Goal: Task Accomplishment & Management: Complete application form

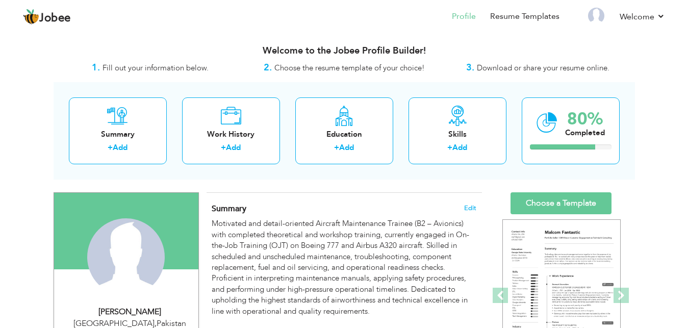
click at [148, 313] on div "Talha Sagheer" at bounding box center [130, 312] width 137 height 12
type input "Talha"
type input "Sagheer"
type input "03364855980"
select select "number:166"
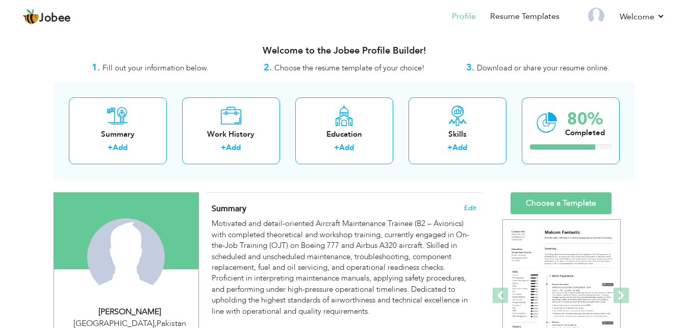
type input "[GEOGRAPHIC_DATA]"
select select "number:1"
type input "Pakistan International Airline"
type input "Aircraft Maintenance Trainee"
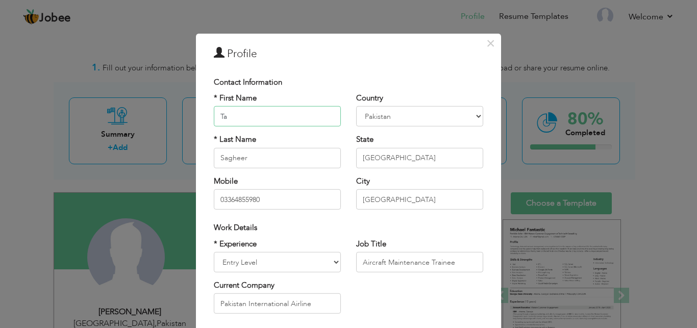
type input "T"
type input "N"
type input "[PERSON_NAME]"
click at [245, 156] on input "Sagheer" at bounding box center [277, 158] width 127 height 20
type input "S"
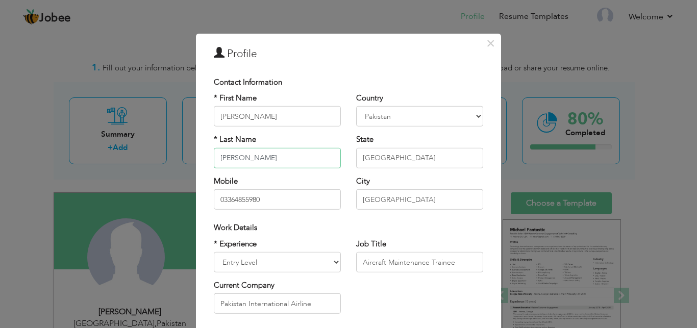
type input "[PERSON_NAME]"
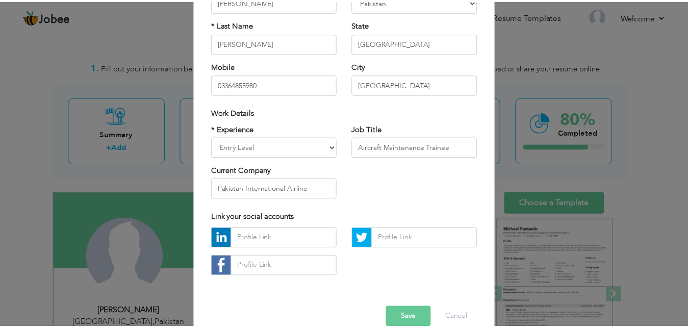
scroll to position [133, 0]
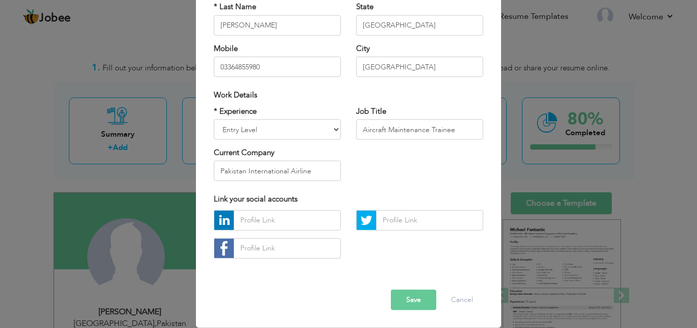
click at [418, 299] on button "Save" at bounding box center [413, 300] width 45 height 20
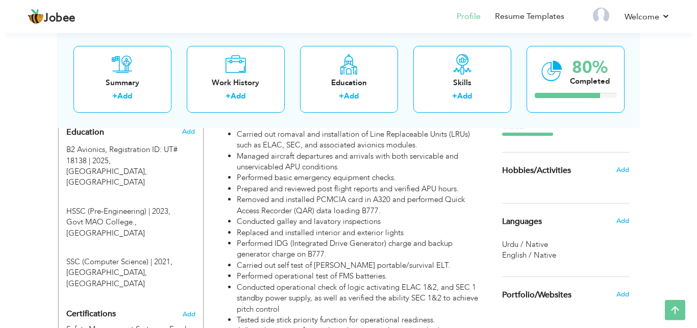
scroll to position [454, 0]
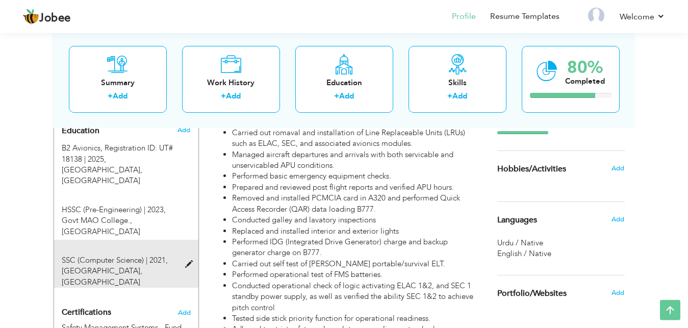
click at [110, 266] on span "New Era Grammar Boys High School, LAHORE" at bounding box center [102, 276] width 81 height 21
type input "SSC (Computer Science)"
type input "2021"
type input "New Era Grammar Boys High School"
radio input "true"
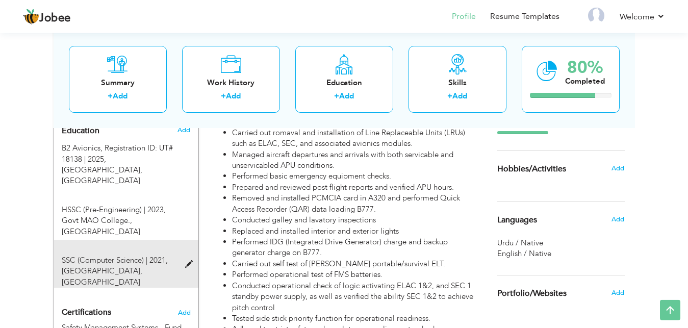
type input "[GEOGRAPHIC_DATA]"
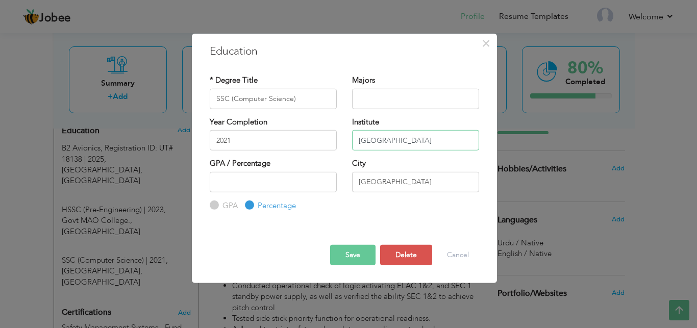
click at [424, 135] on input "New Era Grammar Boys High School" at bounding box center [415, 140] width 127 height 20
drag, startPoint x: 467, startPoint y: 141, endPoint x: 458, endPoint y: 142, distance: 9.2
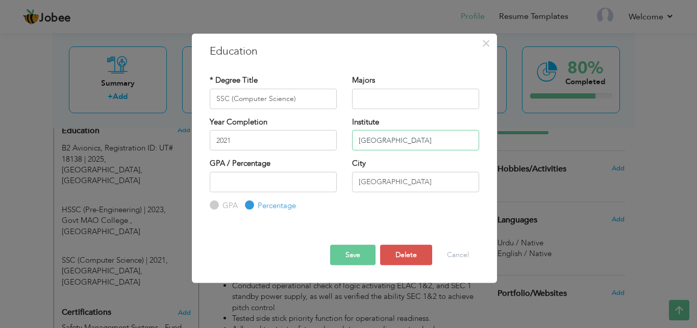
click at [458, 142] on input "New Era Grammar Boys High School" at bounding box center [415, 140] width 127 height 20
click at [434, 142] on input "New Era Grammar Boys High School" at bounding box center [415, 140] width 127 height 20
click at [386, 139] on input "New Era Grammar High School" at bounding box center [415, 140] width 127 height 20
type input "PakistanGrammer High School"
click at [317, 141] on input "2021" at bounding box center [273, 140] width 127 height 20
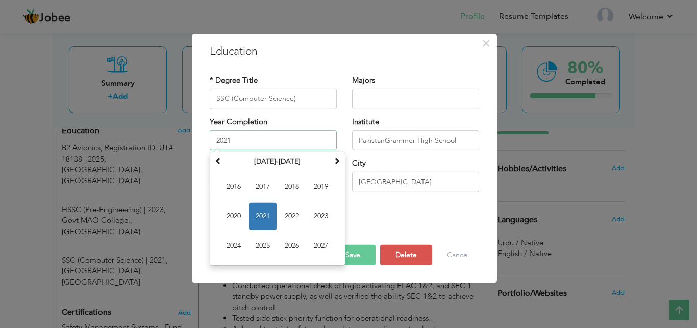
click at [317, 141] on input "2021" at bounding box center [273, 140] width 127 height 20
click at [426, 207] on div "GPA / Percentage GPA Percentage City" at bounding box center [344, 184] width 285 height 53
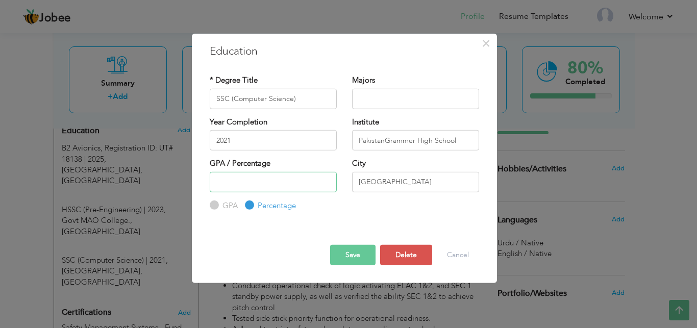
click at [308, 186] on input "number" at bounding box center [273, 181] width 127 height 20
click at [326, 184] on input "number" at bounding box center [273, 181] width 127 height 20
type input "8"
click at [343, 218] on div "* Degree Title SSC (Computer Science) Majors 2021" at bounding box center [344, 143] width 285 height 152
click at [352, 252] on button "Save" at bounding box center [352, 255] width 45 height 20
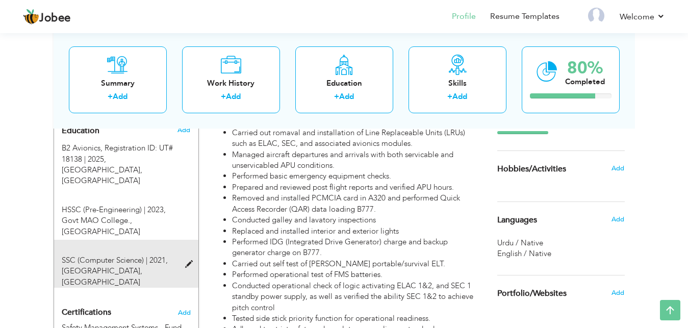
click at [123, 255] on span "SSC (Computer Science) | 2021," at bounding box center [115, 260] width 106 height 10
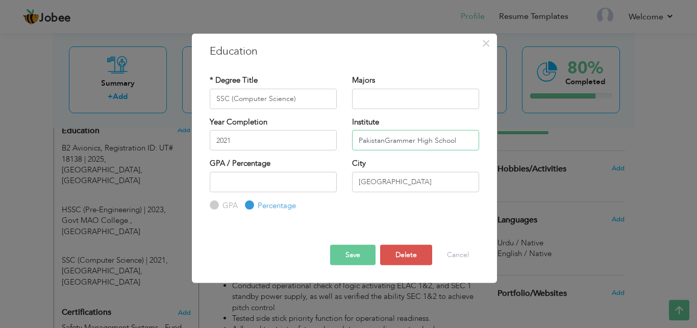
click at [424, 143] on input "PakistanGrammer High School" at bounding box center [415, 140] width 127 height 20
click at [561, 204] on div "× Education * Degree Title SSC (Computer Science) Majors 2021 GPA" at bounding box center [348, 164] width 697 height 328
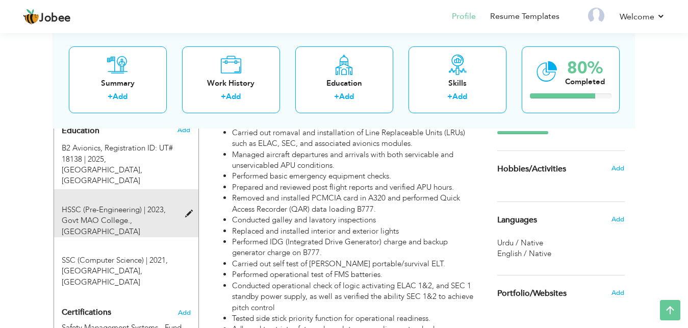
click at [123, 205] on span "HSSC (Pre-Engineering) | 2023," at bounding box center [114, 210] width 104 height 10
type input "HSSC (Pre-Engineering)"
type input "2023"
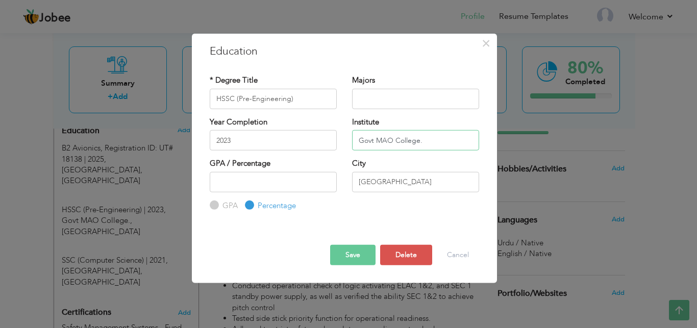
click at [432, 141] on input "Govt MAO College." at bounding box center [415, 140] width 127 height 20
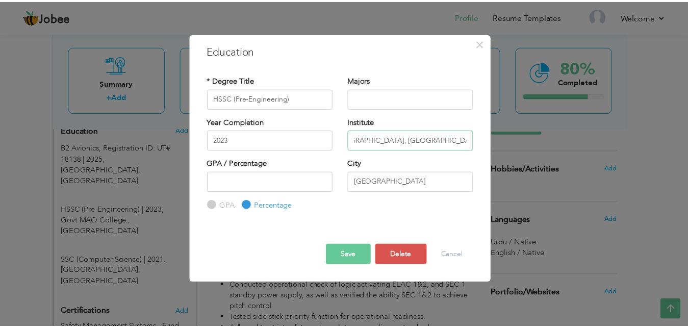
scroll to position [0, 43]
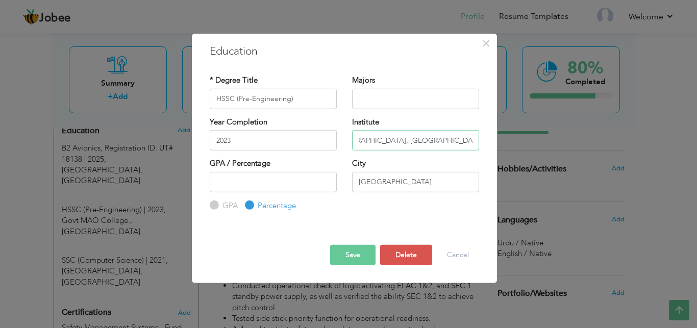
type input "Govt [GEOGRAPHIC_DATA], [GEOGRAPHIC_DATA], [GEOGRAPHIC_DATA]"
click at [357, 259] on button "Save" at bounding box center [352, 255] width 45 height 20
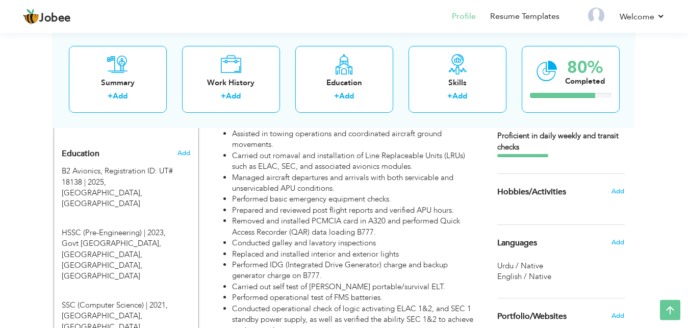
scroll to position [420, 0]
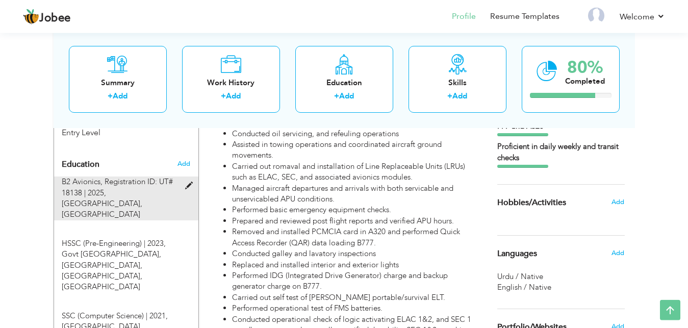
click at [126, 190] on div "B2 Avionics, Registration ID: UT# 18138 | 2025, PIA Training Centre, LAHORE" at bounding box center [120, 199] width 132 height 44
type input "B2 Avionics"
type input "Registration ID: UT# 18138"
type input "2025"
type input "PIA Training Centre"
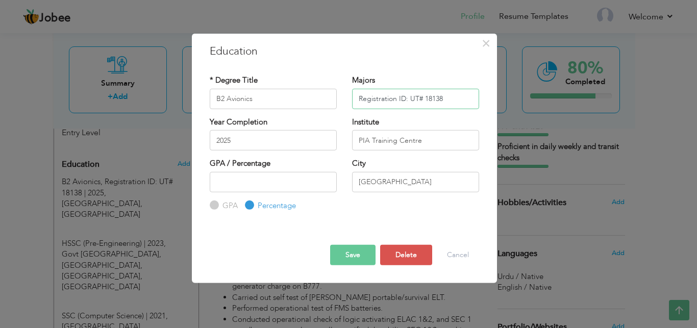
click at [447, 101] on input "Registration ID: UT# 18138" at bounding box center [415, 98] width 127 height 20
type input "Registration ID: [GEOGRAPHIC_DATA]# 18140"
click at [348, 255] on button "Save" at bounding box center [352, 255] width 45 height 20
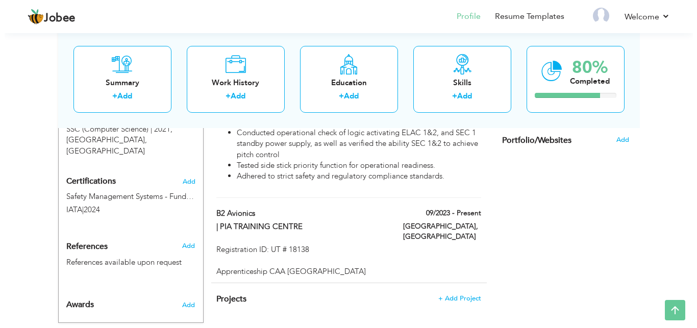
scroll to position [606, 0]
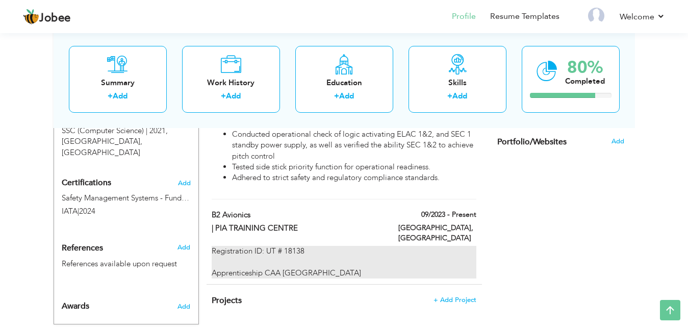
click at [322, 246] on div "Registration ID: UT # 18138 Apprenticeship CAA Pakistan" at bounding box center [344, 262] width 264 height 33
type input "B2 Avionics"
type input "| PIA TRAINING CENTRE"
type input "09/2023"
type input "[GEOGRAPHIC_DATA]"
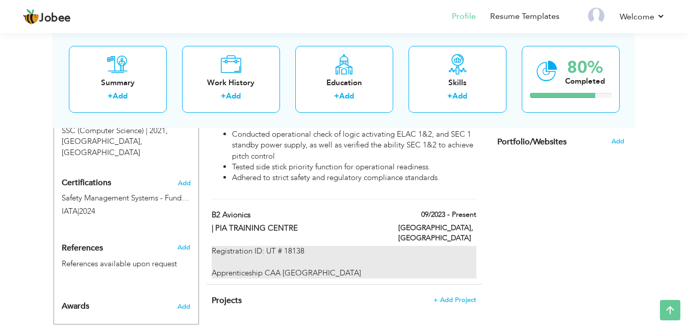
type input "[GEOGRAPHIC_DATA]"
checkbox input "true"
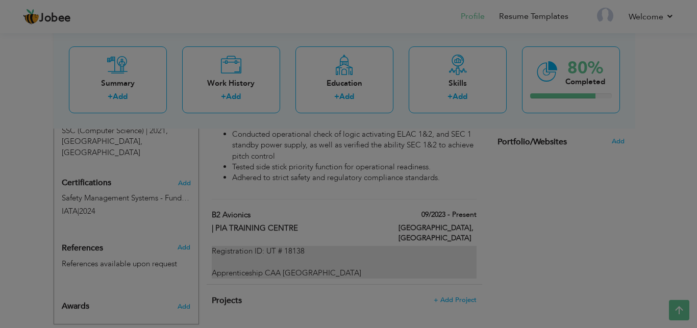
scroll to position [0, 0]
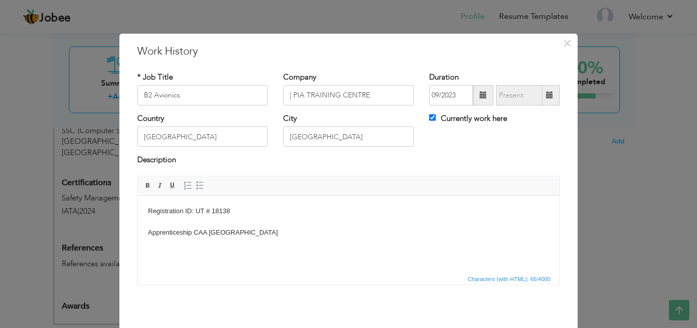
click at [260, 207] on body "Registration ID: UT # 18138 Apprenticeship CAA Pakistan" at bounding box center [348, 222] width 401 height 32
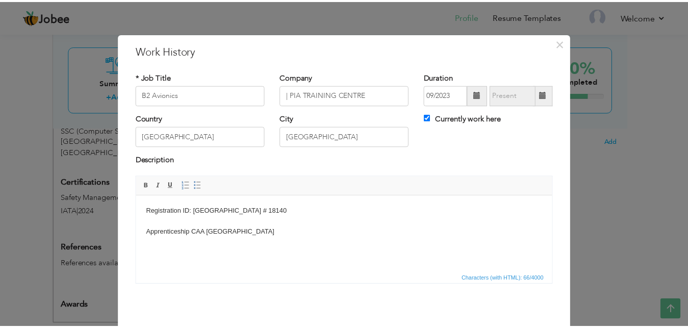
scroll to position [40, 0]
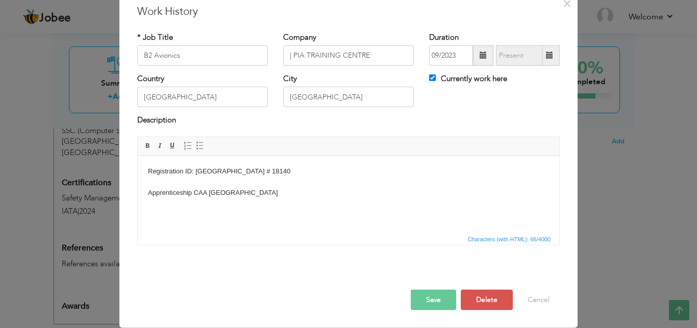
click at [431, 302] on button "Save" at bounding box center [433, 300] width 45 height 20
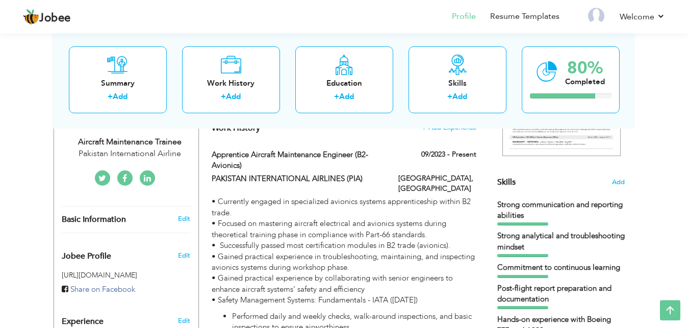
scroll to position [222, 0]
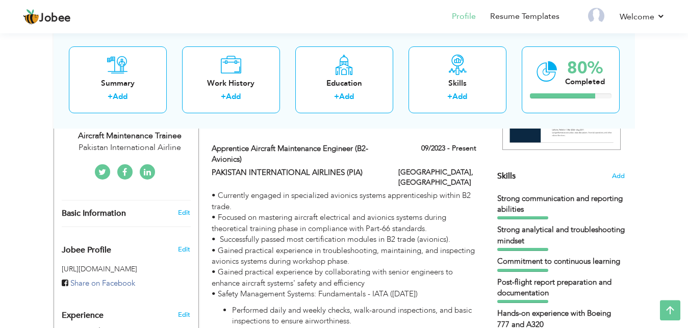
click at [546, 219] on div at bounding box center [523, 217] width 51 height 3
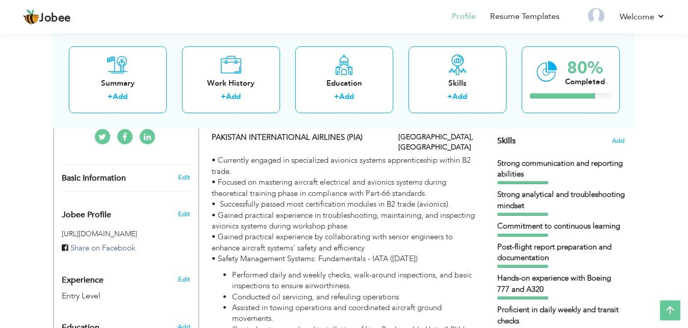
scroll to position [245, 0]
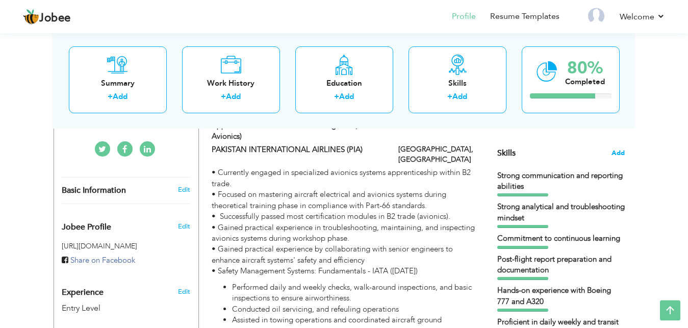
click at [624, 152] on span "Add" at bounding box center [618, 153] width 13 height 10
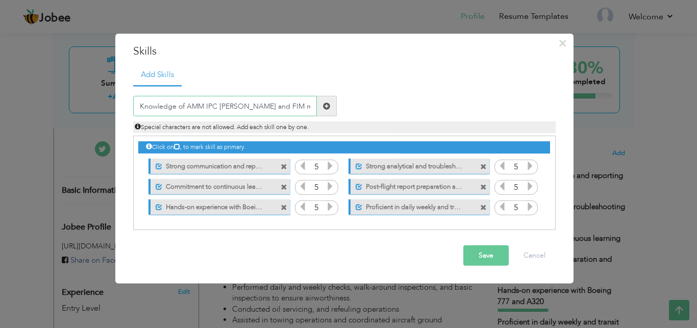
type input "Knowledge of AMM IPC [PERSON_NAME] and FIM manuals"
click at [328, 106] on span at bounding box center [326, 106] width 7 height 7
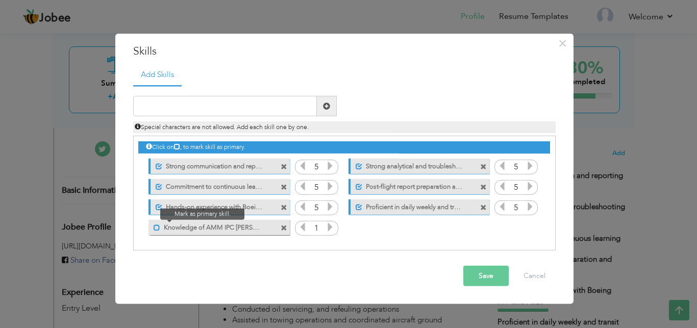
click at [155, 227] on span at bounding box center [157, 227] width 7 height 7
click at [332, 230] on icon at bounding box center [330, 226] width 9 height 9
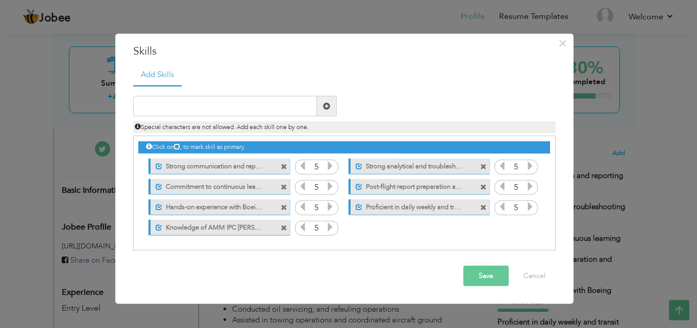
click at [332, 230] on icon at bounding box center [330, 226] width 9 height 9
click at [250, 96] on div "Duplicate entry" at bounding box center [344, 168] width 423 height 166
click at [245, 114] on input "text" at bounding box center [225, 106] width 184 height 20
type input "Time management with focus on task prioritization"
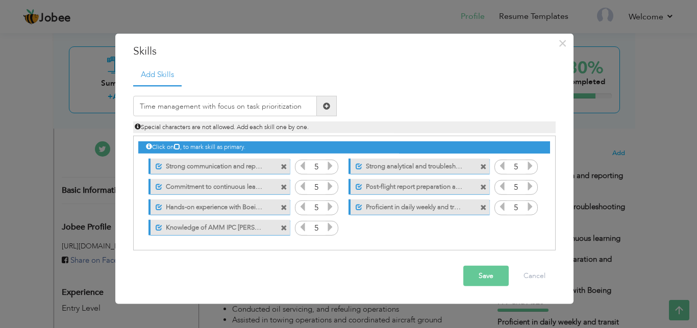
click at [330, 104] on span at bounding box center [327, 106] width 20 height 20
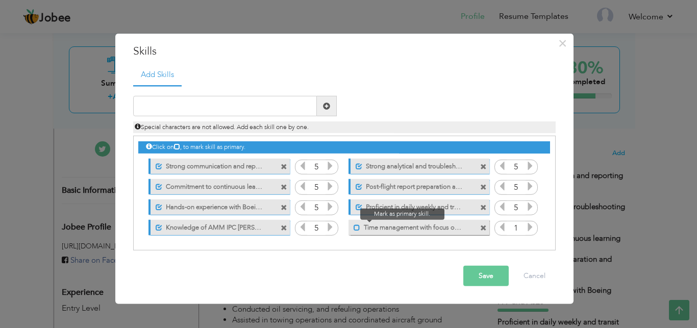
click at [356, 226] on span at bounding box center [357, 227] width 7 height 7
click at [531, 225] on icon at bounding box center [530, 226] width 9 height 9
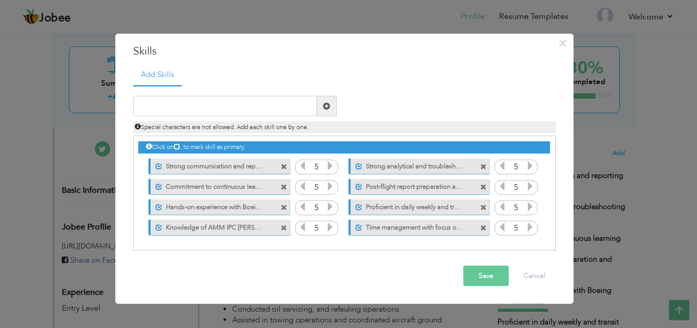
click at [531, 225] on icon at bounding box center [530, 226] width 9 height 9
click at [485, 271] on button "Save" at bounding box center [485, 276] width 45 height 20
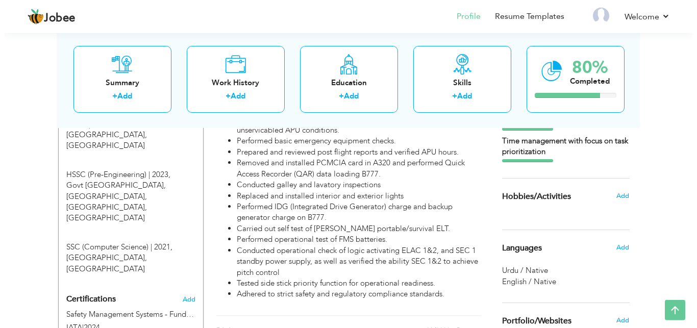
scroll to position [492, 0]
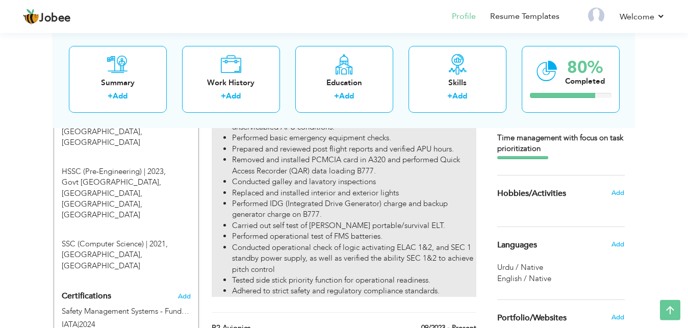
click at [341, 258] on li "Conducted operational check of logic activating ELAC 1&2, and SEC 1 standby pow…" at bounding box center [354, 258] width 244 height 33
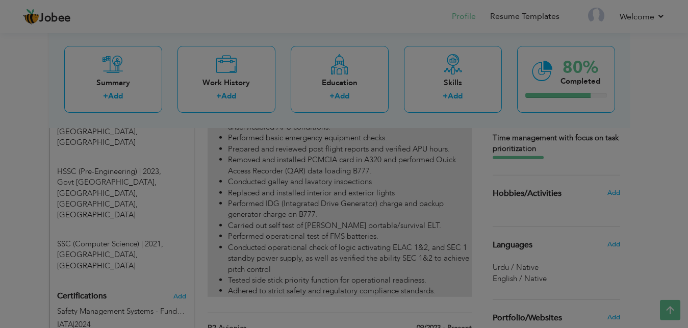
type input "Apprentice Aircraft Maintenance Engineer (B2- Avionics)"
type input "PAKISTAN INTERNATIONAL AIRLINES (PIA)"
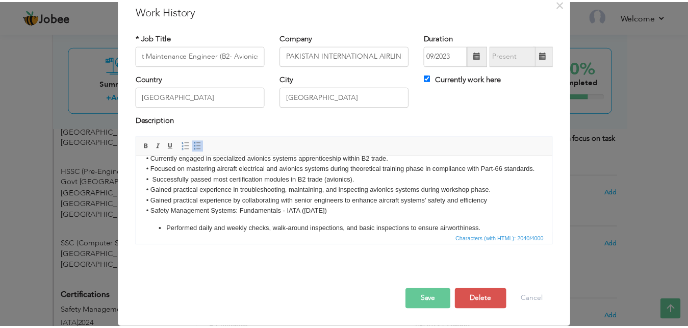
scroll to position [0, 0]
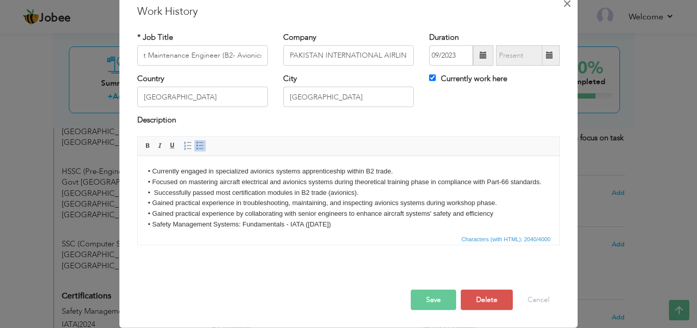
click at [563, 12] on span "×" at bounding box center [567, 3] width 9 height 18
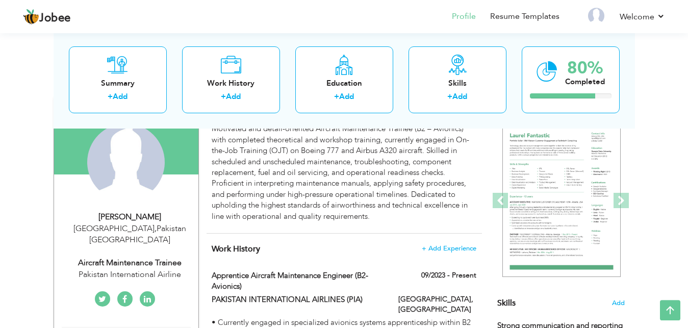
scroll to position [98, 0]
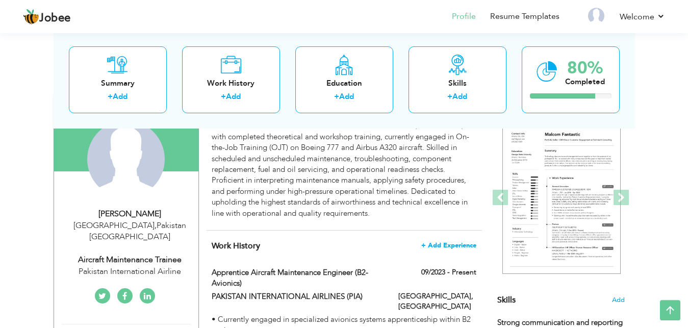
click at [439, 242] on span "+ Add Experience" at bounding box center [449, 245] width 55 height 7
checkbox input "false"
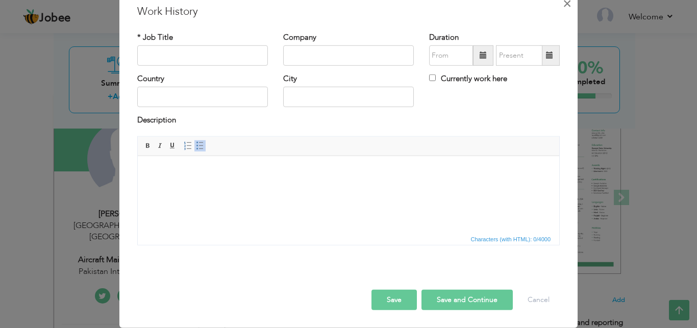
click at [566, 64] on div "× Work History * Job Title Company Duration Currently work here Country City Bo…" at bounding box center [348, 160] width 458 height 334
click at [565, 12] on span "×" at bounding box center [567, 3] width 9 height 18
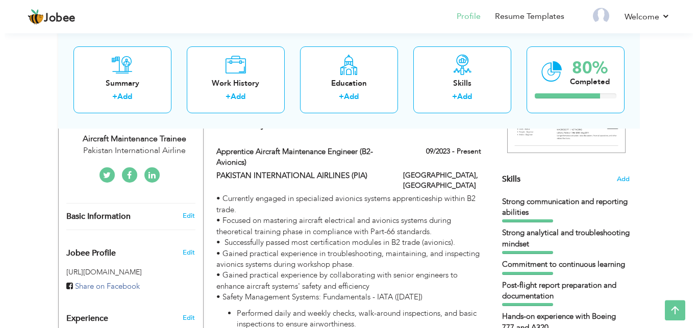
scroll to position [220, 0]
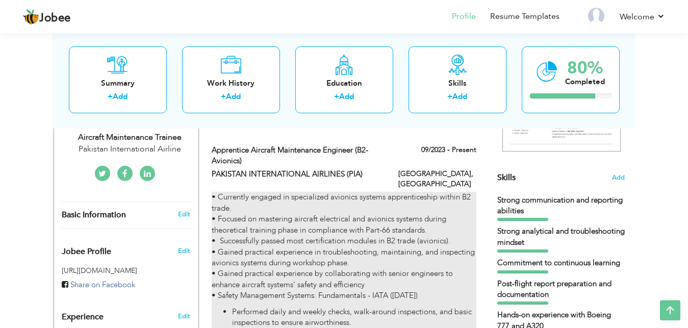
click at [439, 202] on p "• Currently engaged in specialized avionics systems apprenticeship within B2 tr…" at bounding box center [344, 246] width 264 height 109
type input "Apprentice Aircraft Maintenance Engineer (B2- Avionics)"
type input "PAKISTAN INTERNATIONAL AIRLINES (PIA)"
type input "09/2023"
type input "[GEOGRAPHIC_DATA]"
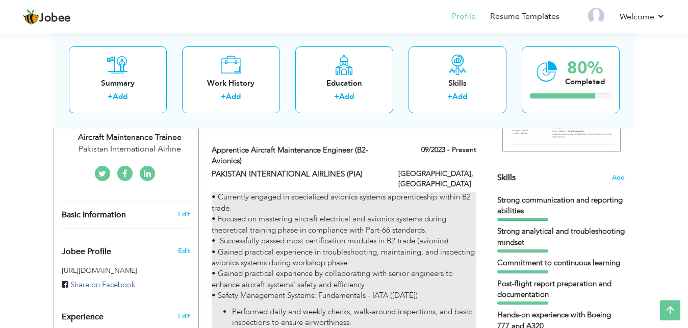
type input "[GEOGRAPHIC_DATA]"
checkbox input "true"
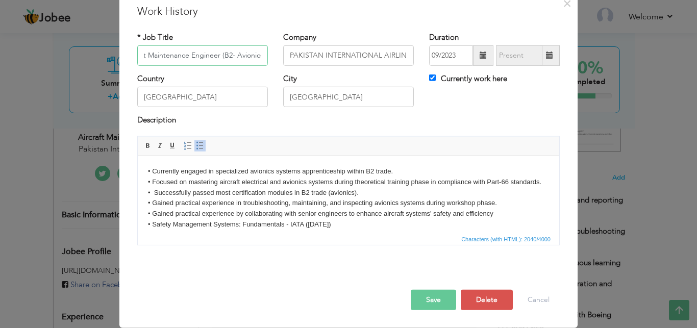
scroll to position [0, 60]
drag, startPoint x: 694, startPoint y: 363, endPoint x: 555, endPoint y: 162, distance: 243.9
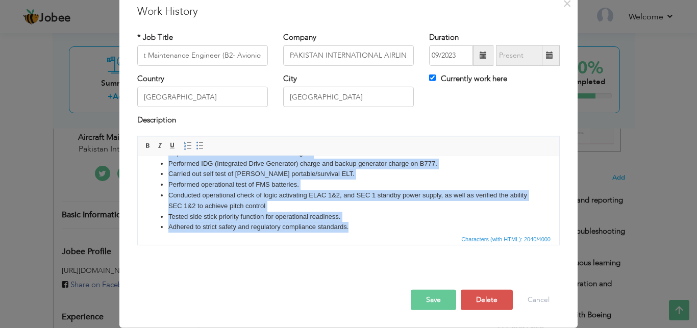
scroll to position [40, 0]
drag, startPoint x: 155, startPoint y: 165, endPoint x: 415, endPoint y: 294, distance: 290.3
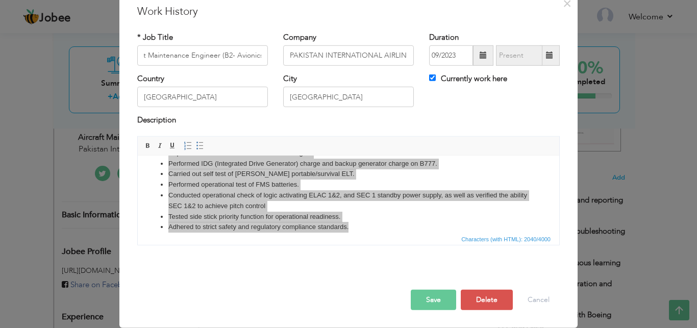
click at [411, 294] on button "Save" at bounding box center [433, 300] width 45 height 20
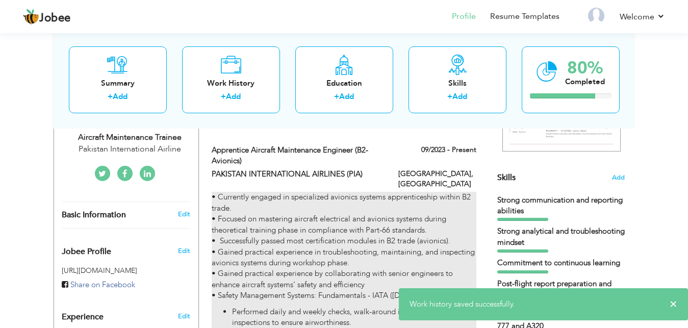
click at [400, 274] on p "• Currently engaged in specialized avionics systems apprenticeship within B2 tr…" at bounding box center [344, 246] width 264 height 109
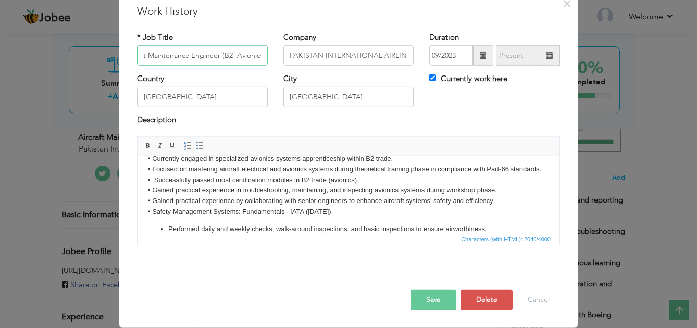
scroll to position [0, 0]
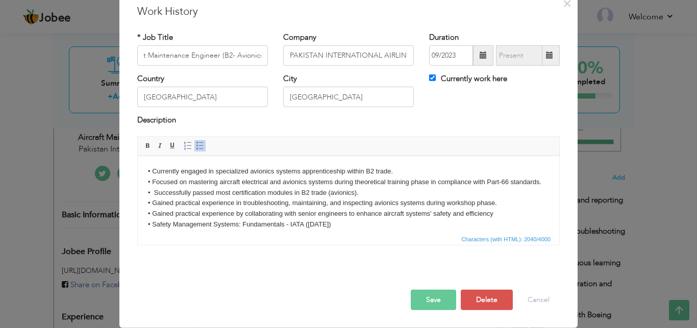
click at [143, 172] on html "• Currently engaged in specialized avionics systems apprenticeship within B2 tr…" at bounding box center [349, 194] width 422 height 77
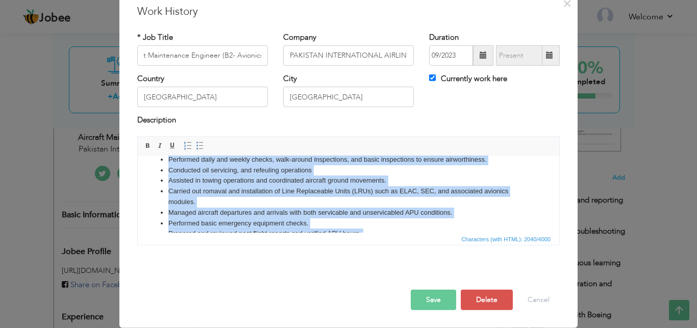
scroll to position [206, 0]
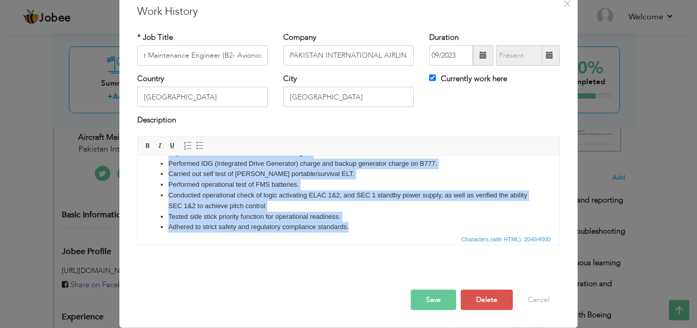
drag, startPoint x: 148, startPoint y: 167, endPoint x: 361, endPoint y: 249, distance: 228.6
copy body "• Currently engaged in specialized avionics systems apprenticeship within B2 tr…"
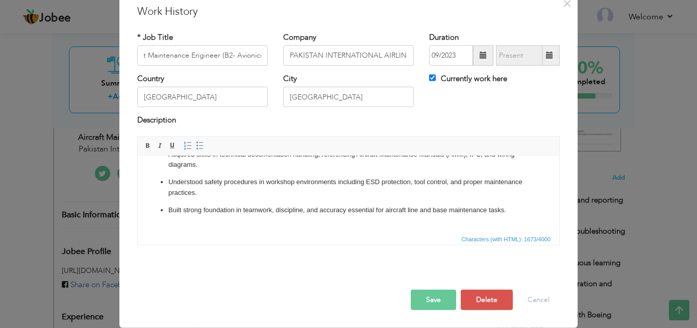
scroll to position [211, 0]
drag, startPoint x: 693, startPoint y: 409, endPoint x: 553, endPoint y: 214, distance: 239.9
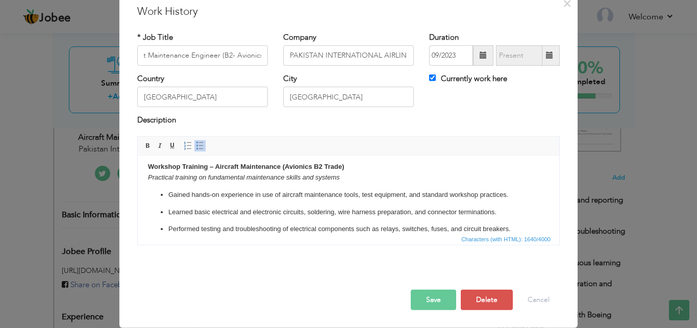
scroll to position [0, 0]
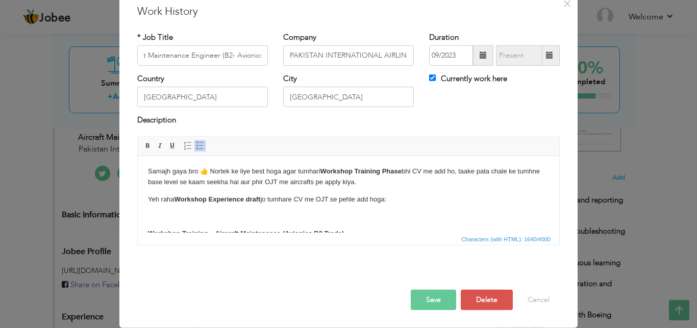
click at [381, 181] on p "Samajh gaya bro 👍 Nortek ke liye best hoga agar tumhari Workshop Training Phase…" at bounding box center [348, 176] width 401 height 21
click at [398, 205] on body "Samajh gaya bro 👍 Nortek ke liye best hoga agar tumhari Workshop Training Phase…" at bounding box center [348, 304] width 401 height 277
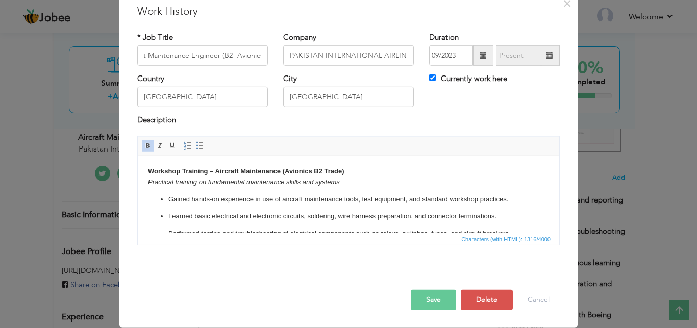
click at [473, 174] on p "Workshop Training – Aircraft Maintenance (Avionics B2 Trade) Practical training…" at bounding box center [348, 176] width 401 height 21
click at [433, 175] on p "Workshop Training – Aircraft Maintenance (Avionics B2 Trade) Practical training…" at bounding box center [348, 176] width 401 height 21
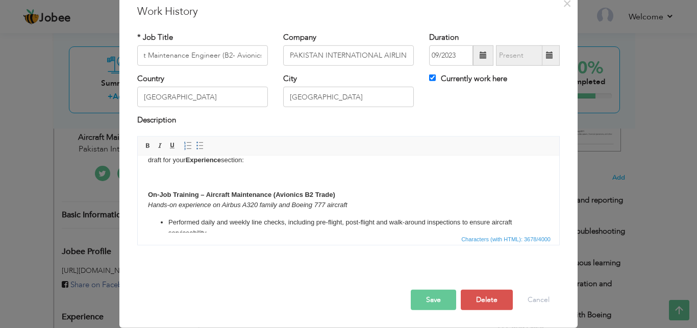
scroll to position [227, 0]
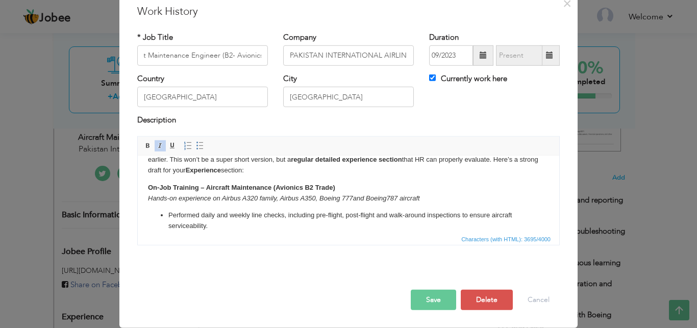
click at [202, 213] on p "Performed daily and weekly line checks, including pre-flight, post-flight and w…" at bounding box center [348, 220] width 360 height 21
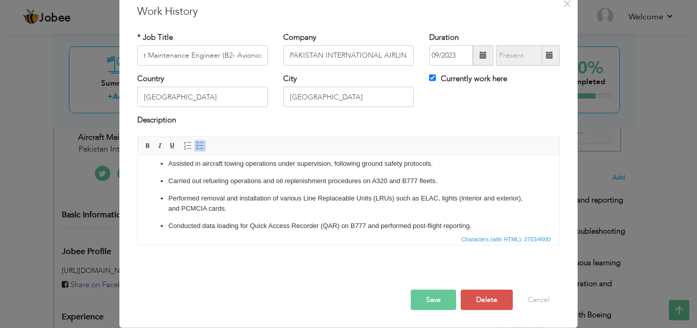
scroll to position [301, 0]
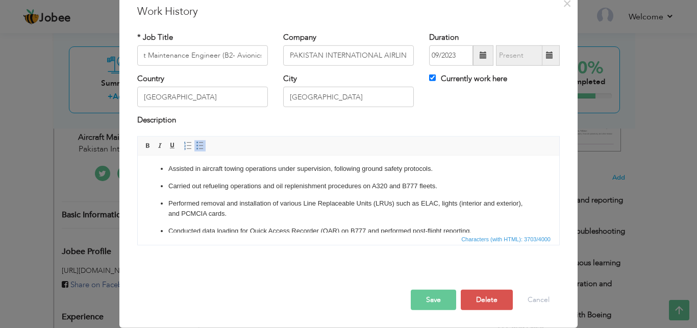
click at [328, 186] on p "Carried out refueling operations and oil replenishment procedures on A320 and B…" at bounding box center [348, 186] width 360 height 11
click at [327, 185] on p "Carried out refueling operations and oil replenishment procedures on A320 and B…" at bounding box center [348, 186] width 360 height 11
click at [363, 187] on p "Carried out refueling operations and oil replenishment procedures on A320 and B…" at bounding box center [348, 186] width 360 height 11
click at [276, 218] on p "Performed removal and installation of various Line Replaceable Units (LRUs) suc…" at bounding box center [348, 208] width 360 height 21
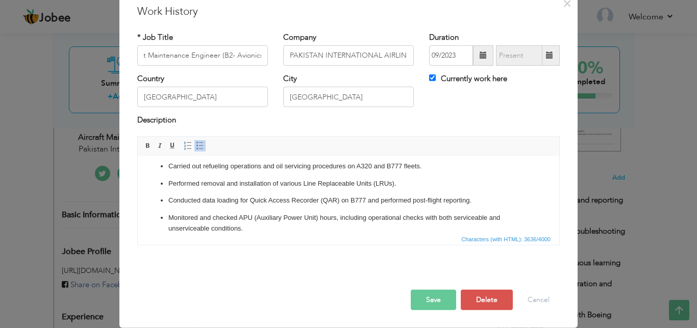
scroll to position [338, 0]
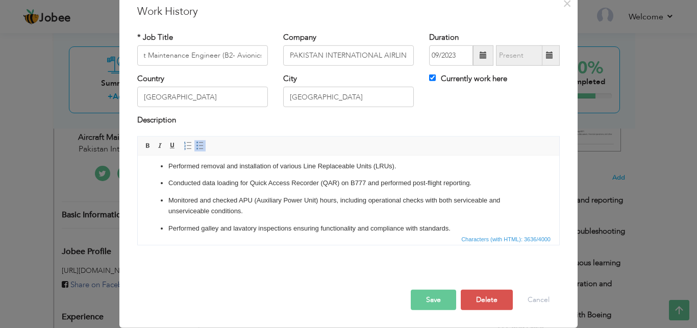
click at [211, 253] on div "• Currently engaged in specialized avionics systems apprenticeship within B2 tr…" at bounding box center [349, 194] width 438 height 117
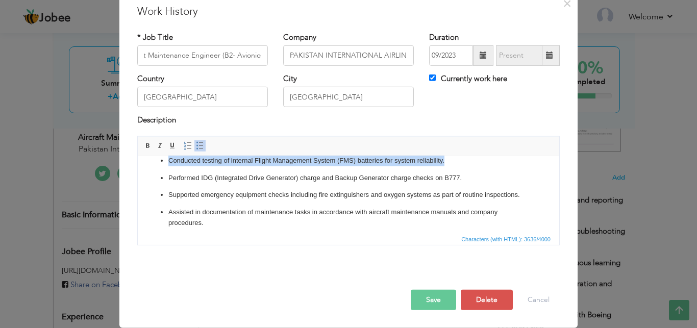
scroll to position [499, 0]
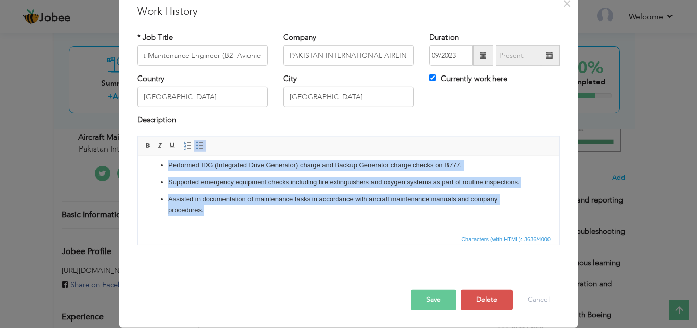
drag, startPoint x: 448, startPoint y: 174, endPoint x: 319, endPoint y: 206, distance: 132.1
click at [319, 206] on ul "Performed transit,daily and weekly line checks, including pre-flight, post-flig…" at bounding box center [348, 76] width 401 height 277
click at [319, 206] on p "Assisted in documentation of maintenance tasks in accordance with aircraft main…" at bounding box center [348, 204] width 360 height 21
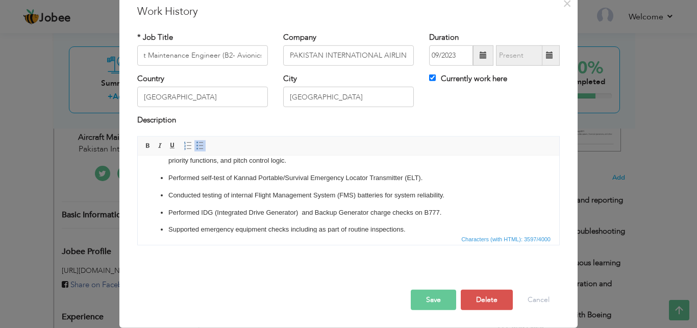
scroll to position [481, 0]
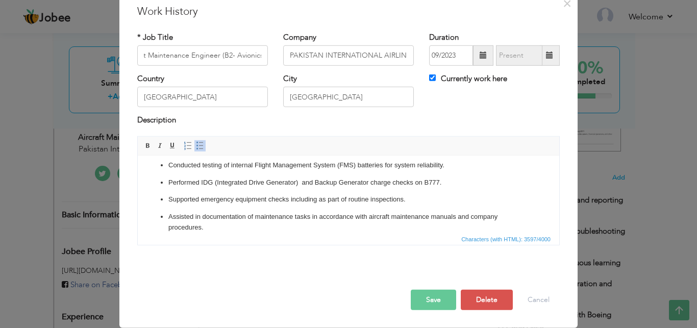
click at [442, 182] on p "Performed IDG (Integrated Drive Generator) and Backup Generator charge checks o…" at bounding box center [348, 182] width 360 height 11
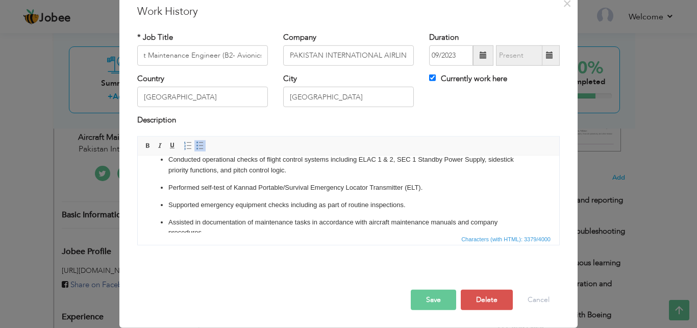
scroll to position [424, 0]
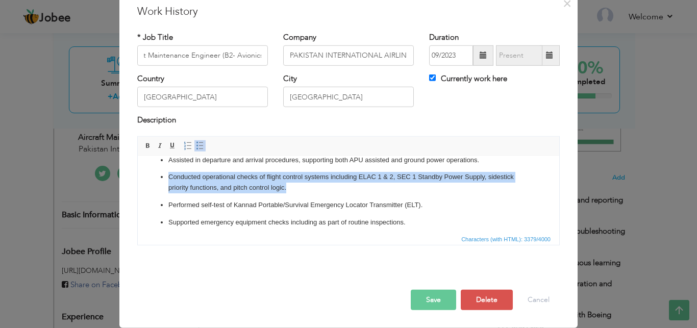
drag, startPoint x: 290, startPoint y: 192, endPoint x: 158, endPoint y: 176, distance: 133.2
click at [158, 176] on ul "Performed transit,daily and weekly line checks, including pre-flight, post-flig…" at bounding box center [348, 133] width 401 height 243
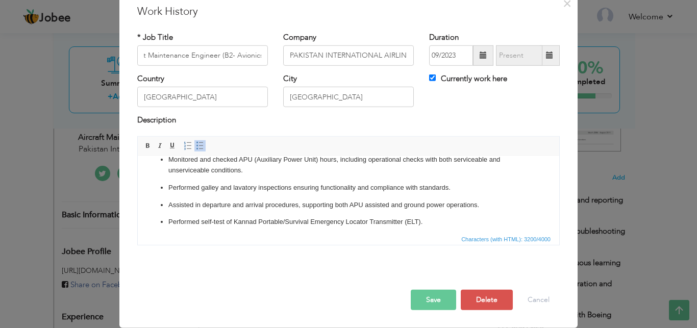
scroll to position [362, 0]
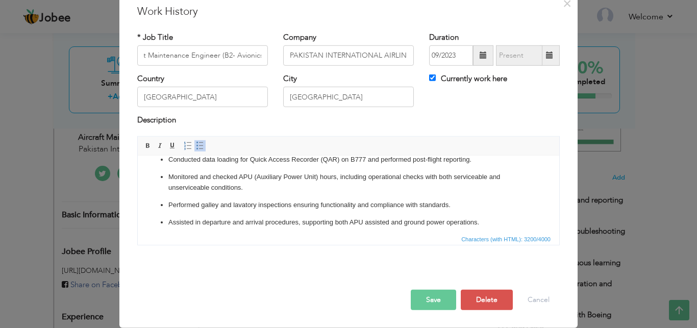
click at [255, 194] on ul "Performed transit,daily and weekly line checks, including pre-flight, post-flig…" at bounding box center [348, 182] width 401 height 215
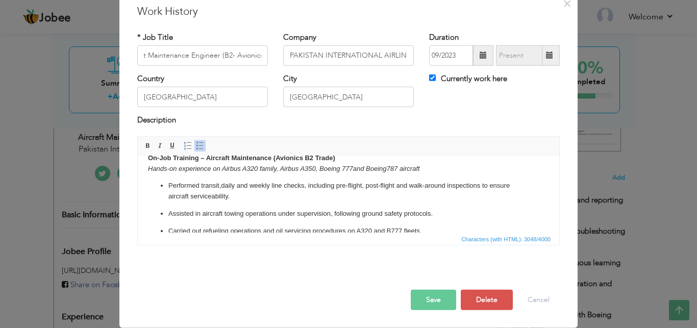
click at [221, 187] on p "Performed transit,daily and weekly line checks, including pre-flight, post-flig…" at bounding box center [348, 190] width 360 height 21
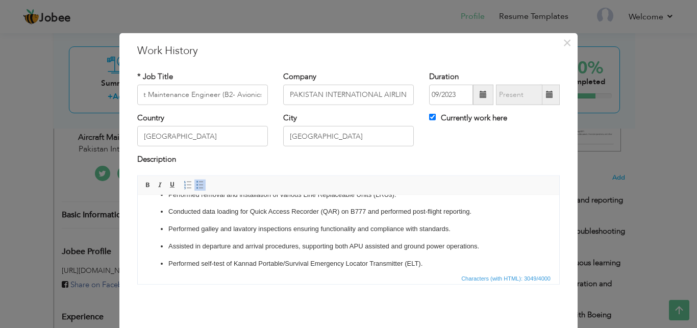
scroll to position [409, 0]
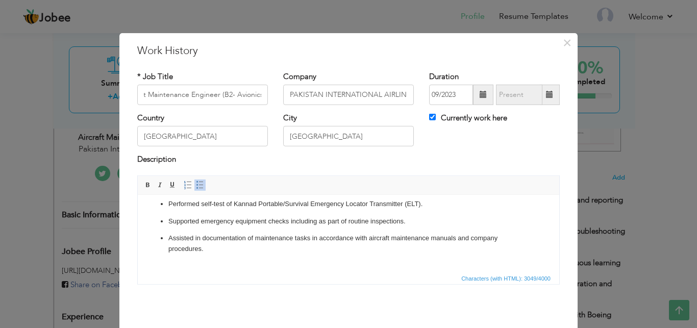
click at [214, 249] on p "Assisted in documentation of maintenance tasks in accordance with aircraft main…" at bounding box center [348, 243] width 360 height 21
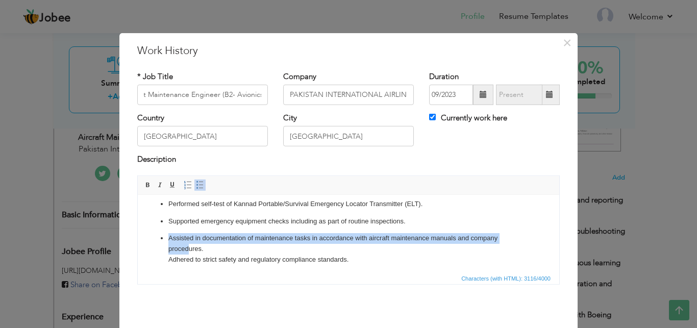
drag, startPoint x: 162, startPoint y: 236, endPoint x: 189, endPoint y: 246, distance: 28.6
click at [189, 246] on ul "Performed transit, daily and weekly line checks, including pre-flight, post-fli…" at bounding box center [348, 165] width 401 height 197
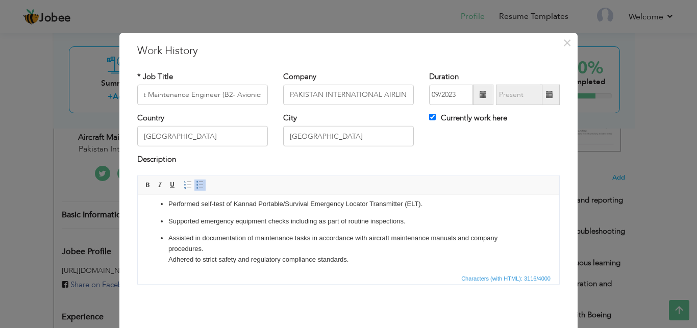
click at [206, 250] on p "Assisted in documentation of maintenance tasks in accordance with aircraft main…" at bounding box center [348, 249] width 360 height 32
click at [167, 262] on ul "Performed transit, daily and weekly line checks, including pre-flight, post-fli…" at bounding box center [348, 165] width 401 height 197
click at [196, 185] on span at bounding box center [200, 185] width 8 height 8
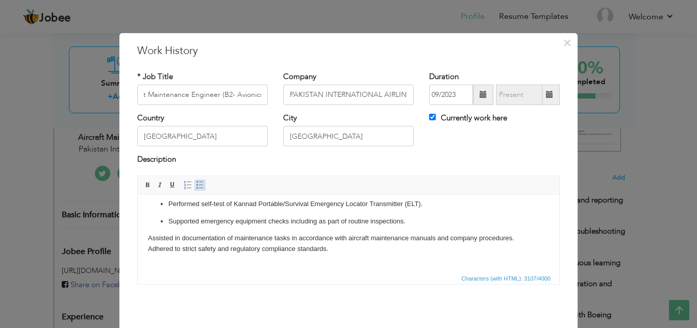
click at [197, 186] on span at bounding box center [200, 185] width 8 height 8
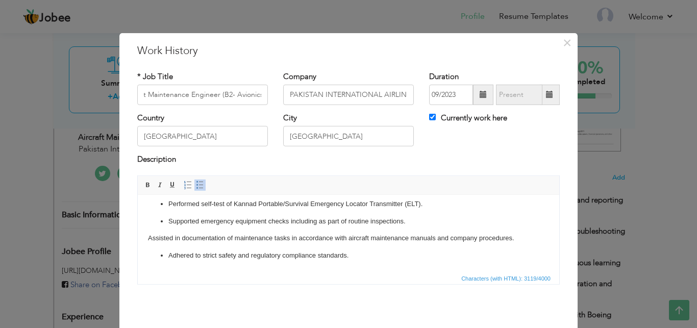
click at [150, 234] on p "Assisted in documentation of maintenance tasks in accordance with aircraft main…" at bounding box center [348, 238] width 401 height 11
click at [197, 184] on span at bounding box center [200, 185] width 8 height 8
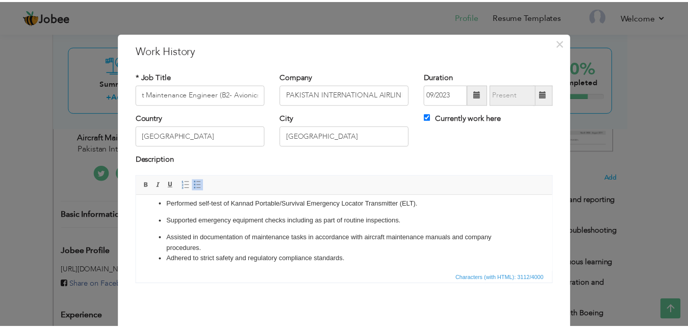
scroll to position [40, 0]
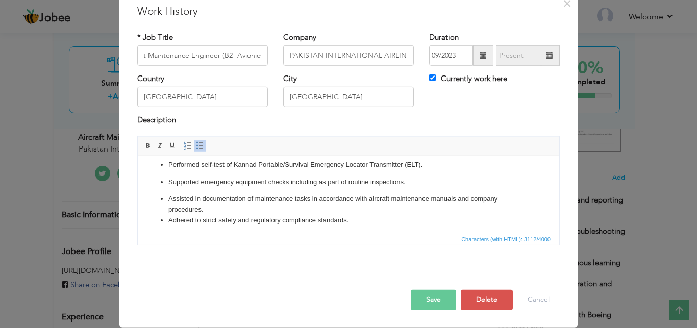
click at [429, 301] on button "Save" at bounding box center [433, 300] width 45 height 20
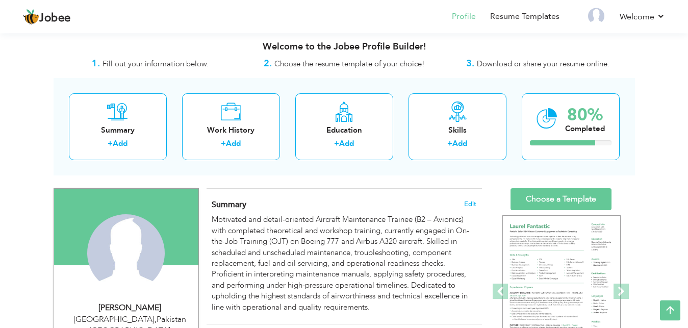
scroll to position [0, 0]
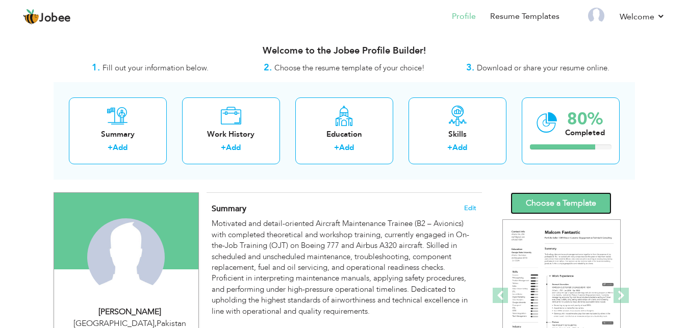
click at [546, 204] on link "Choose a Template" at bounding box center [561, 203] width 101 height 22
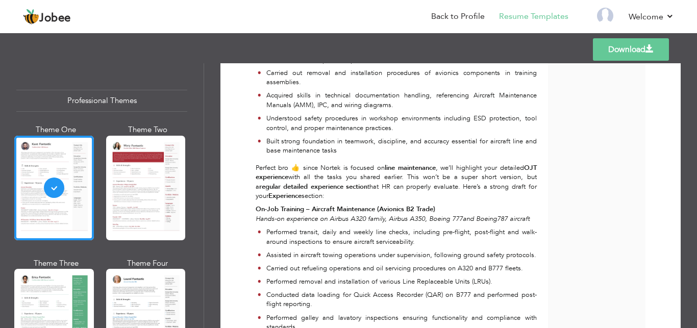
scroll to position [459, 0]
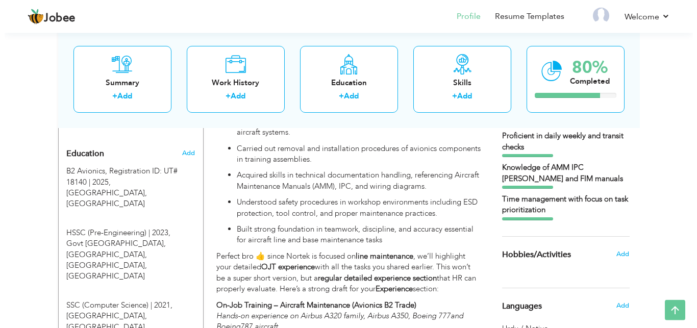
scroll to position [439, 0]
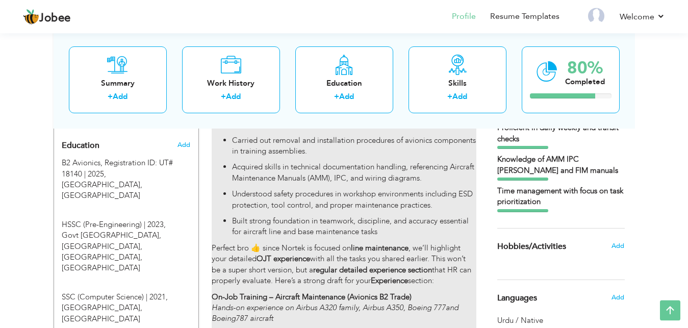
click at [319, 244] on p "Perfect bro 👍 since Nortek is focused on line maintenance , we’ll highlight you…" at bounding box center [344, 265] width 264 height 44
type input "Apprentice Aircraft Maintenance Engineer (B2- Avionics)"
type input "PAKISTAN INTERNATIONAL AIRLINES (PIA)"
type input "09/2023"
type input "[GEOGRAPHIC_DATA]"
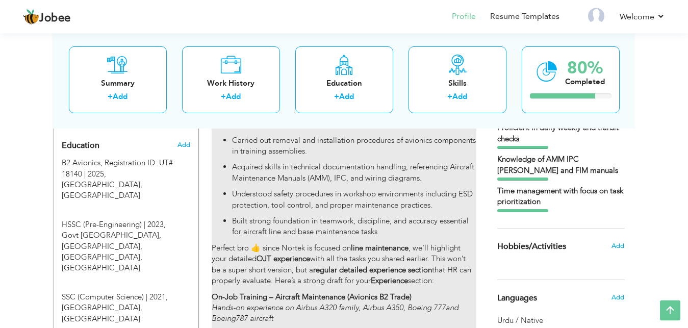
type input "[GEOGRAPHIC_DATA]"
checkbox input "true"
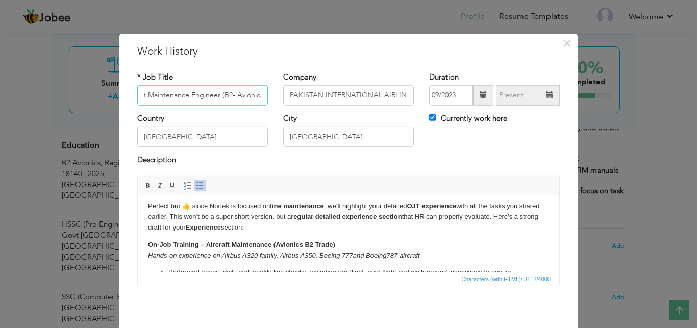
scroll to position [234, 0]
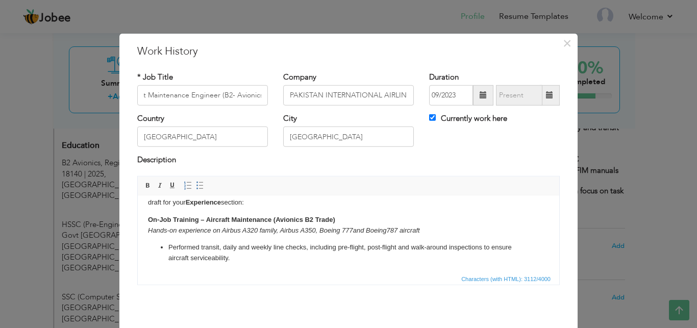
click at [285, 200] on p "Perfect bro 👍 since Nortek is focused on line maintenance , we’ll highlight you…" at bounding box center [348, 192] width 401 height 32
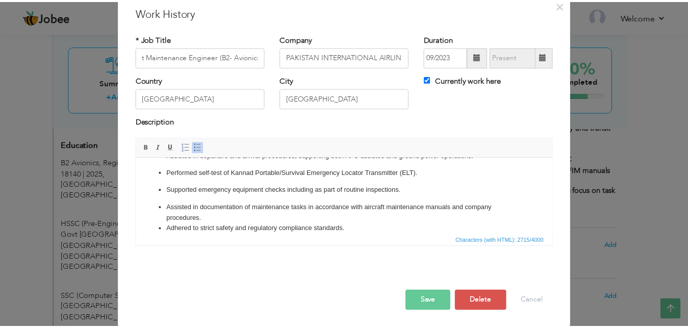
scroll to position [40, 0]
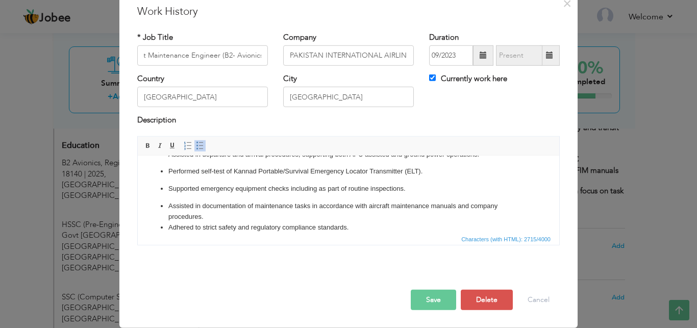
click at [424, 296] on button "Save" at bounding box center [433, 300] width 45 height 20
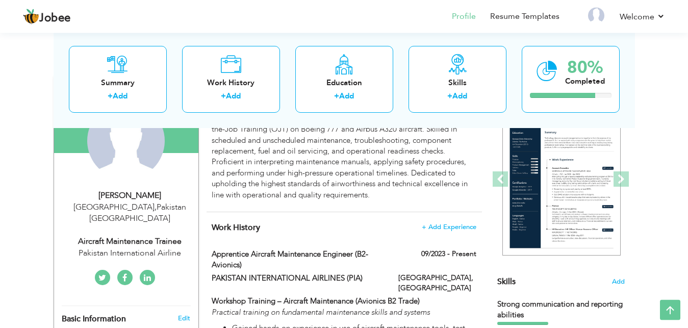
scroll to position [0, 0]
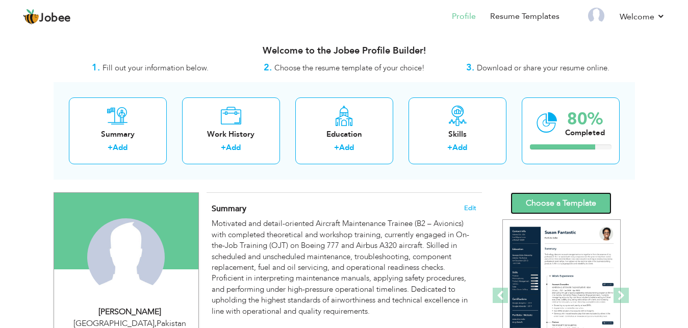
click at [551, 207] on link "Choose a Template" at bounding box center [561, 203] width 101 height 22
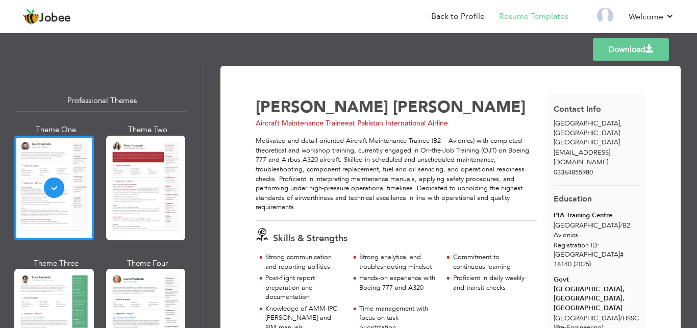
click at [627, 53] on link "Download" at bounding box center [631, 49] width 76 height 22
